Goal: Task Accomplishment & Management: Use online tool/utility

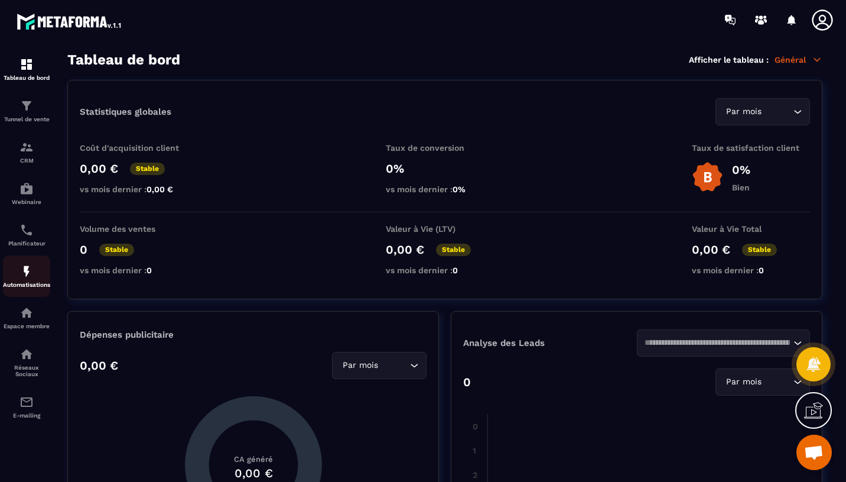
click at [32, 278] on img at bounding box center [26, 271] width 14 height 14
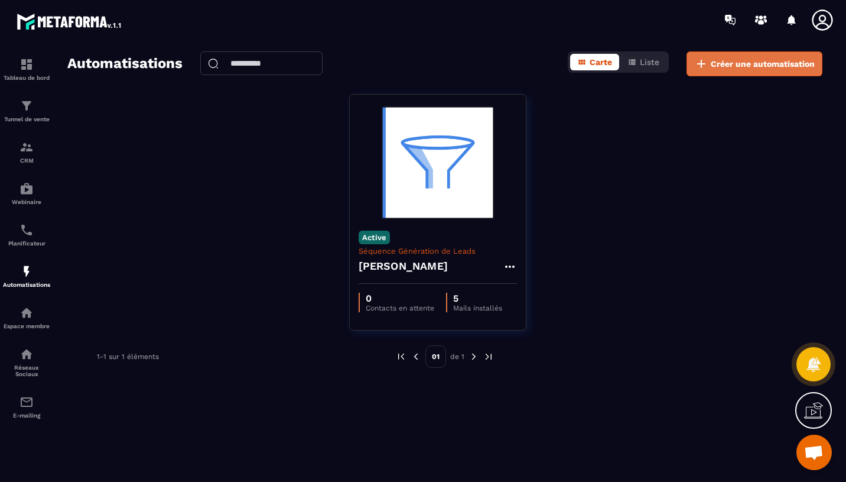
click at [723, 62] on span "Créer une automatisation" at bounding box center [763, 64] width 104 height 12
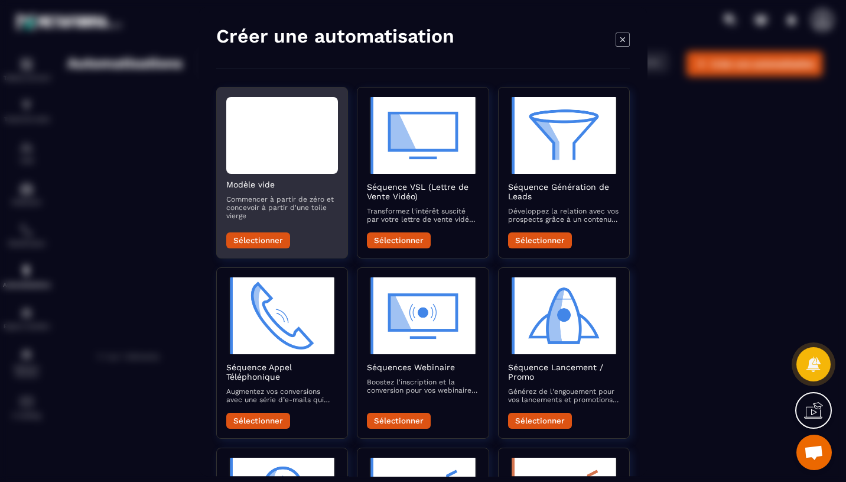
click at [256, 225] on div "[PERSON_NAME] vide Commencer à partir de zéro et concevoir à partir d'une toile…" at bounding box center [282, 203] width 112 height 46
click at [262, 236] on button "Sélectionner" at bounding box center [258, 240] width 64 height 16
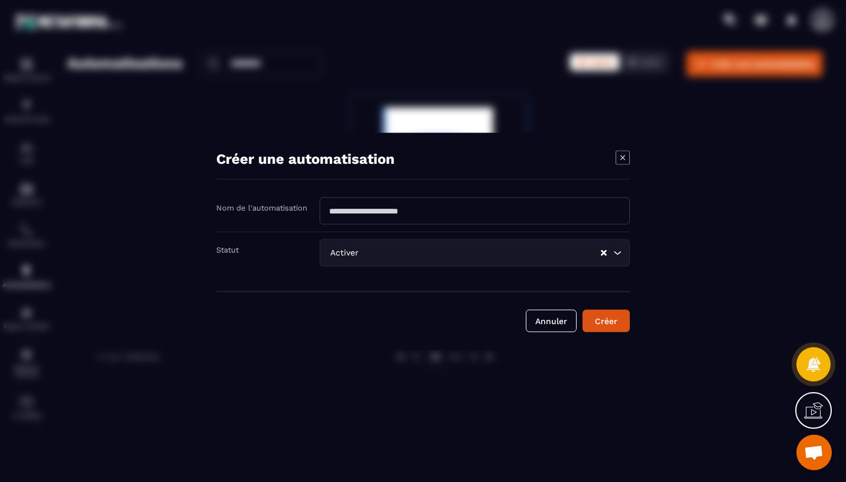
click at [469, 200] on input "Modal window" at bounding box center [475, 210] width 310 height 27
click at [625, 329] on button "Créer" at bounding box center [606, 320] width 47 height 22
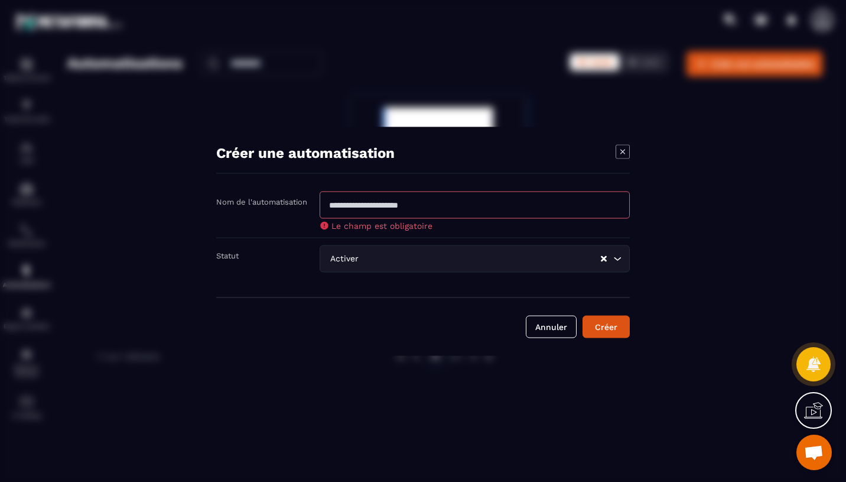
click at [444, 207] on input "Modal window" at bounding box center [475, 204] width 310 height 27
type input "***"
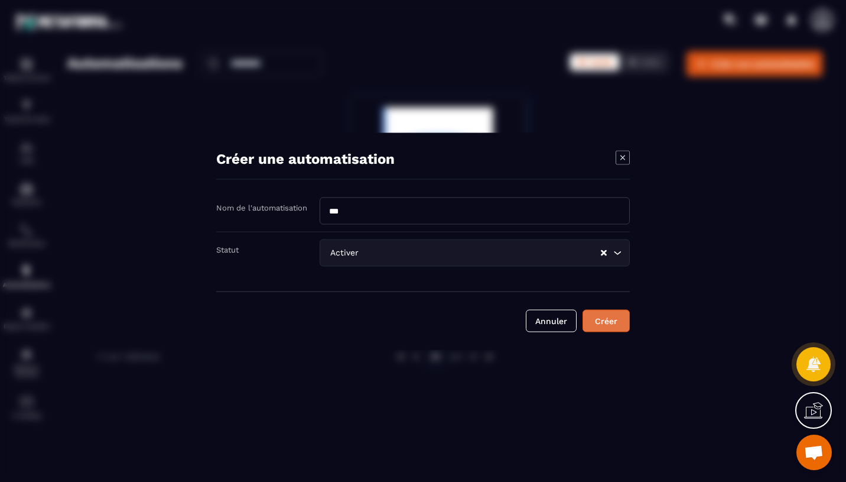
click at [591, 330] on button "Créer" at bounding box center [606, 320] width 47 height 22
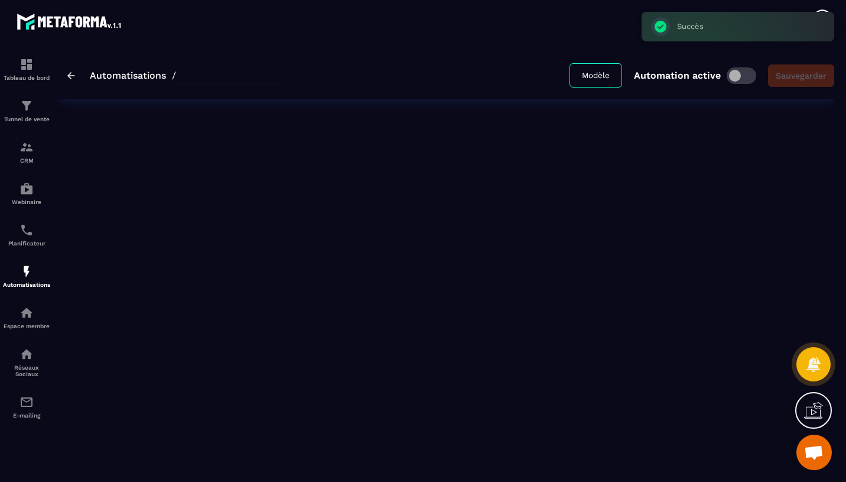
click at [622, 160] on div "Automatisations / Modèle Automation active Sauvegarder" at bounding box center [445, 259] width 779 height 417
type input "***"
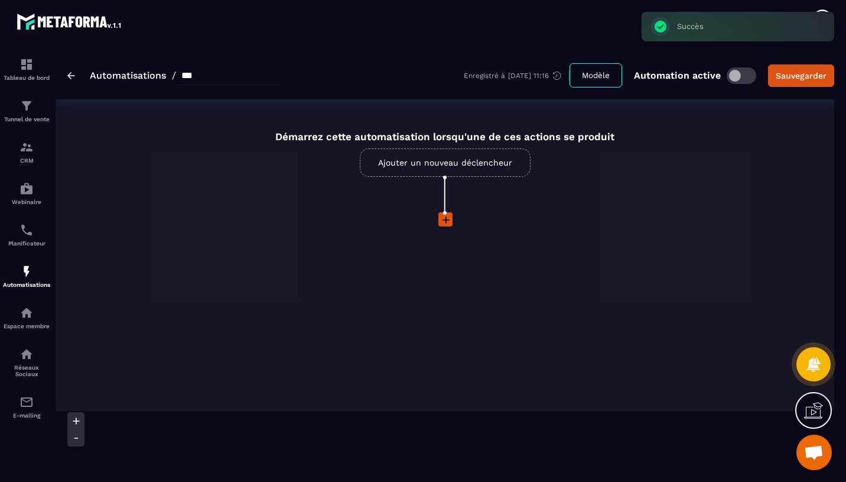
click at [450, 223] on icon at bounding box center [446, 220] width 12 height 12
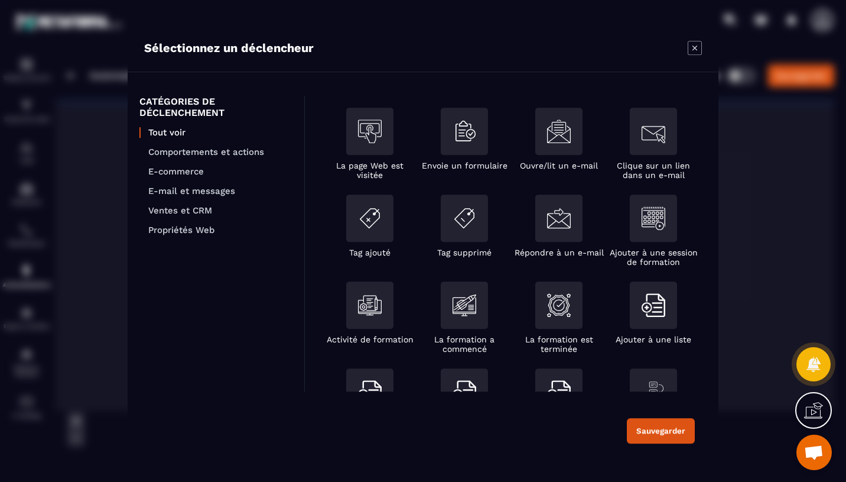
click at [692, 50] on icon "Modal window" at bounding box center [695, 48] width 14 height 14
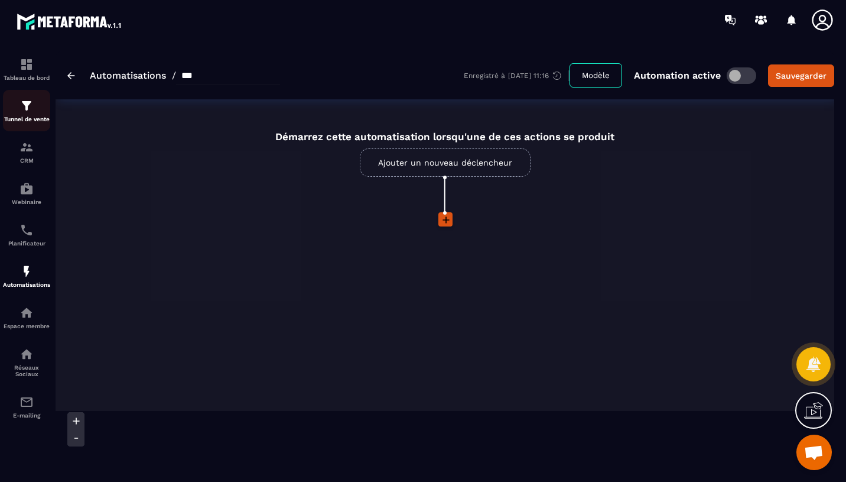
click at [28, 113] on div "Tunnel de vente" at bounding box center [26, 111] width 47 height 24
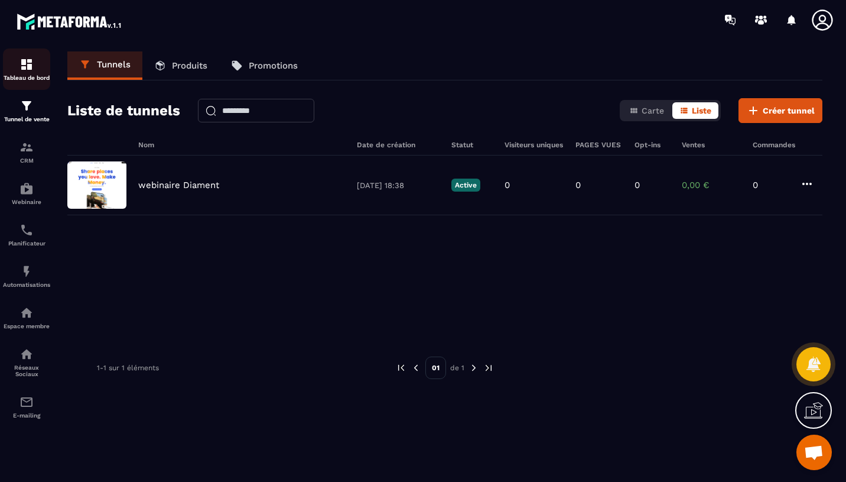
click at [35, 69] on div "Tableau de bord" at bounding box center [26, 69] width 47 height 24
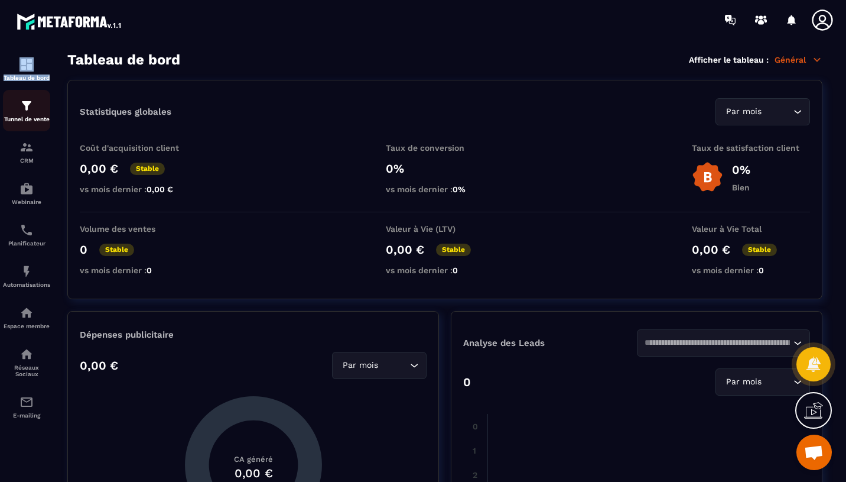
drag, startPoint x: 53, startPoint y: 102, endPoint x: 43, endPoint y: 108, distance: 12.0
click at [45, 108] on div "Tableau de bord Tunnel de vente CRM Webinaire Planificateur Automatisations Esp…" at bounding box center [100, 260] width 201 height 440
click at [24, 110] on img at bounding box center [26, 106] width 14 height 14
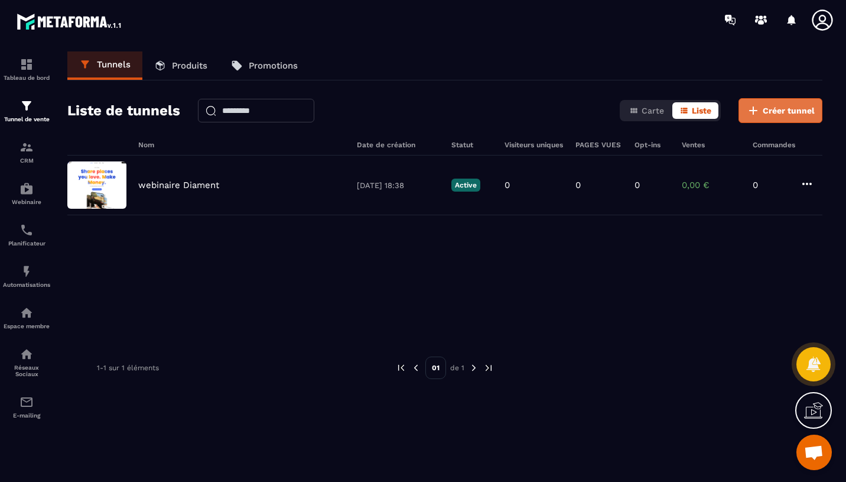
click at [786, 121] on button "Créer tunnel" at bounding box center [781, 110] width 84 height 25
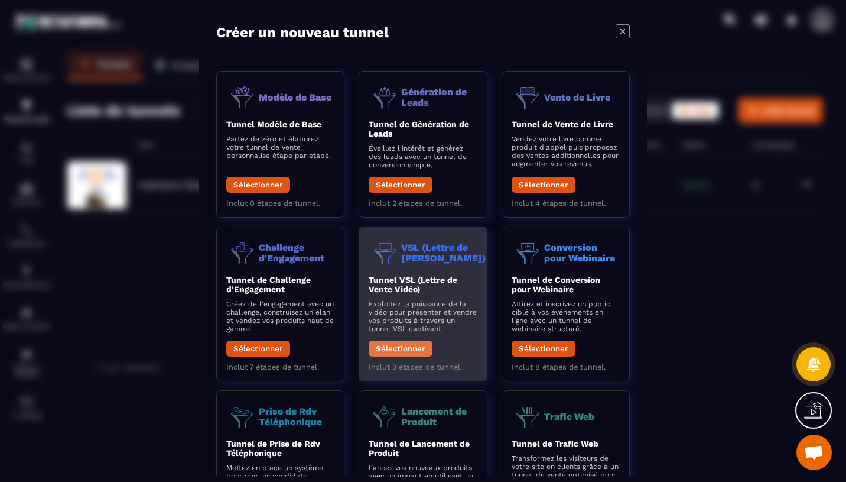
click at [419, 349] on button "Sélectionner" at bounding box center [401, 348] width 64 height 16
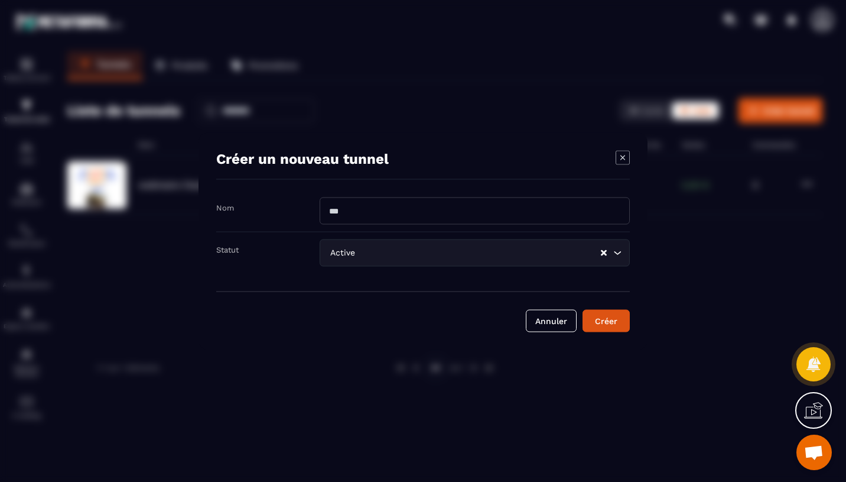
click at [463, 205] on input "Modal window" at bounding box center [475, 210] width 310 height 27
type input "*****"
click at [586, 319] on button "Créer" at bounding box center [606, 320] width 47 height 22
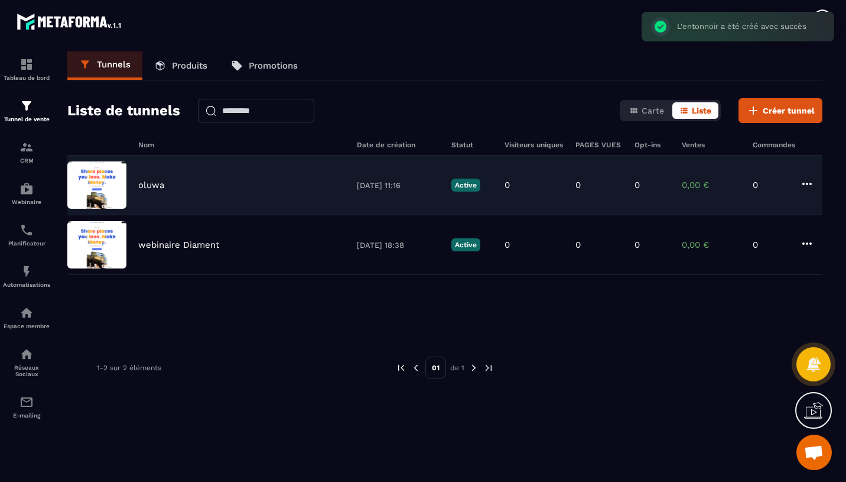
click at [122, 178] on img at bounding box center [96, 184] width 59 height 47
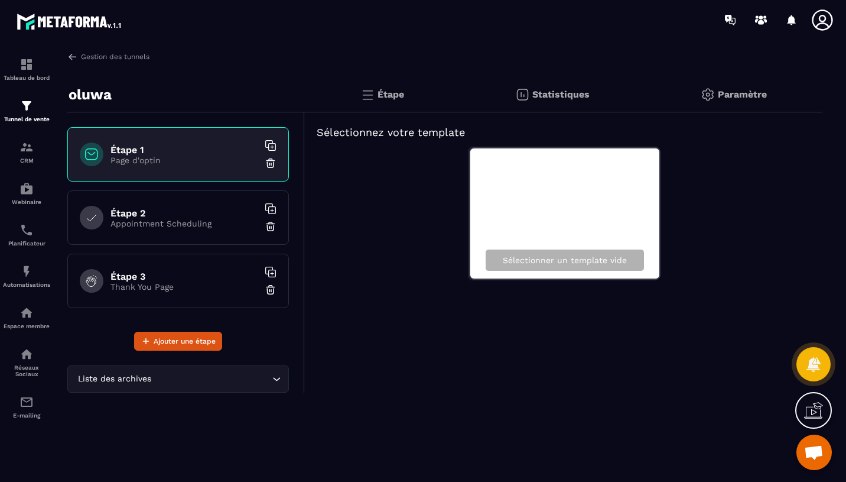
click at [537, 97] on p "Statistiques" at bounding box center [560, 94] width 57 height 11
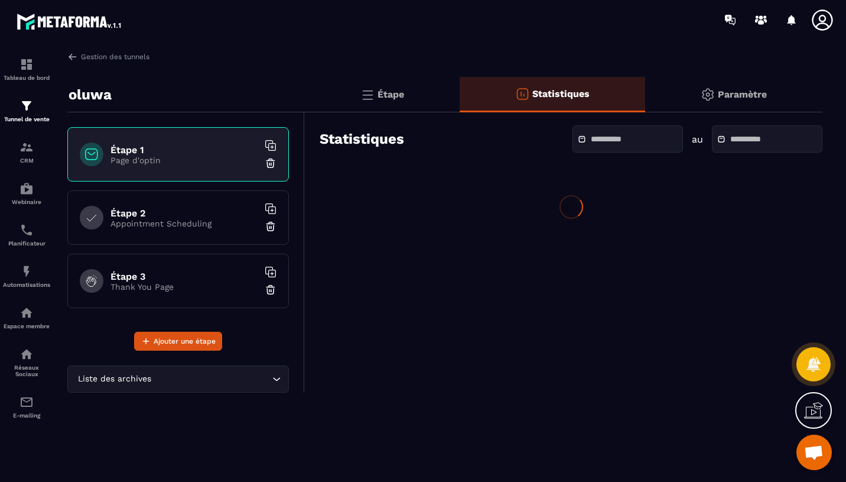
click at [744, 101] on div "Paramètre" at bounding box center [733, 94] width 177 height 35
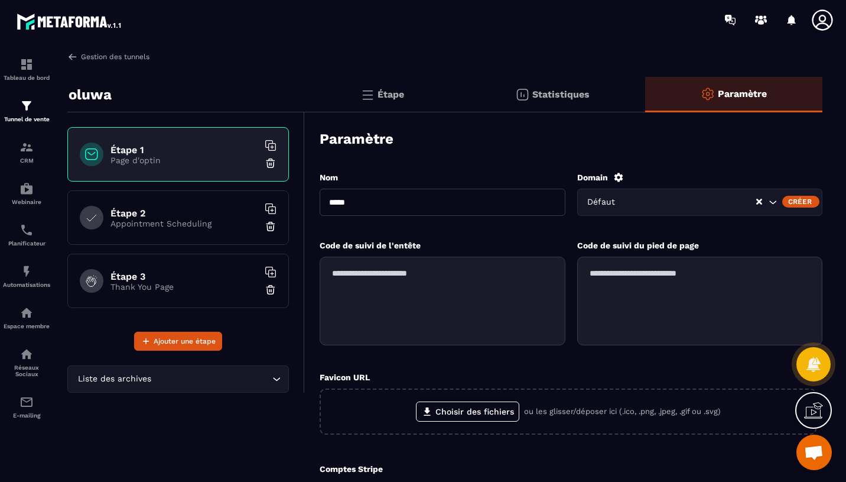
click at [74, 54] on img at bounding box center [72, 56] width 11 height 11
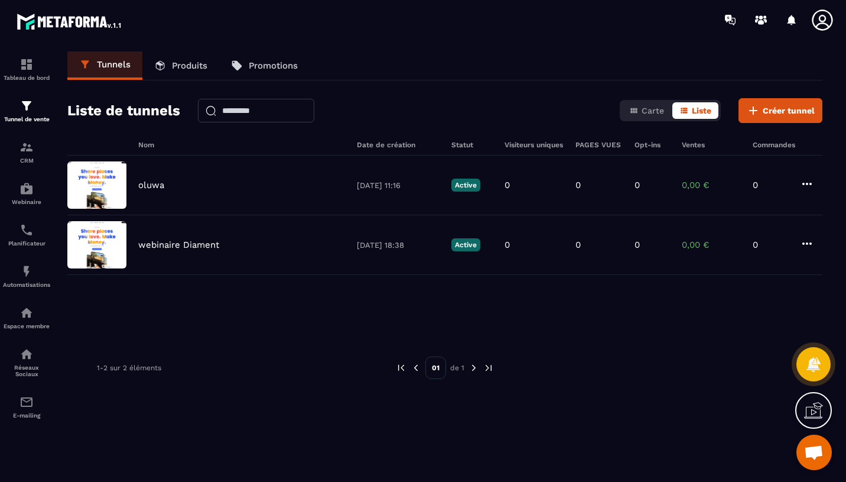
click at [186, 67] on p "Produits" at bounding box center [189, 65] width 35 height 11
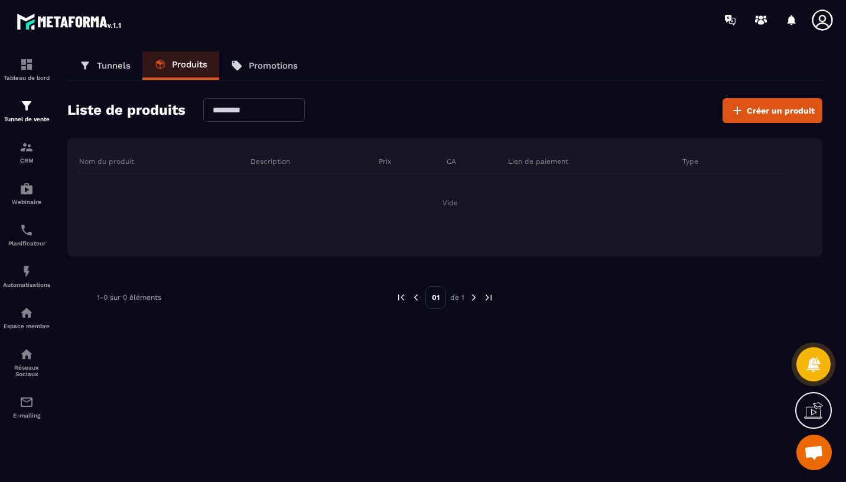
click at [286, 57] on link "Promotions" at bounding box center [264, 65] width 90 height 28
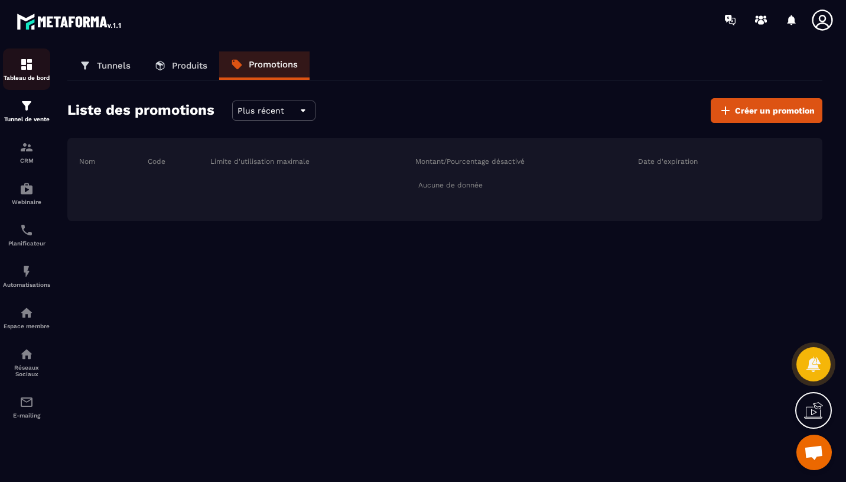
click at [18, 67] on div "Tableau de bord" at bounding box center [26, 69] width 47 height 24
